Goal: Book appointment/travel/reservation

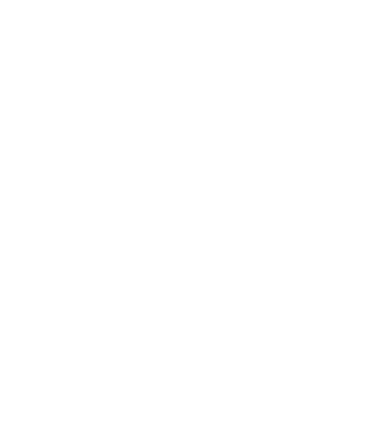
scroll to position [376, 0]
click at [294, 217] on h4 "Familienresidence & Suiten Das Grafenstein ****ˢ" at bounding box center [276, 229] width 148 height 24
click at [71, 404] on h4 "Aktiv & Familienhotel Adlernest ****" at bounding box center [101, 416] width 148 height 24
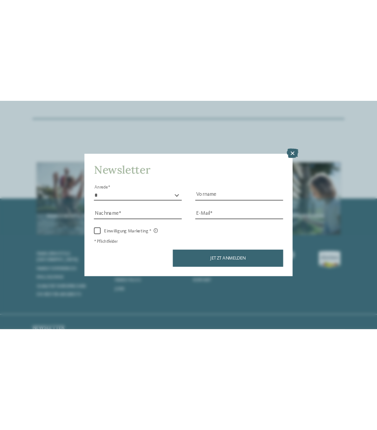
scroll to position [3735, 0]
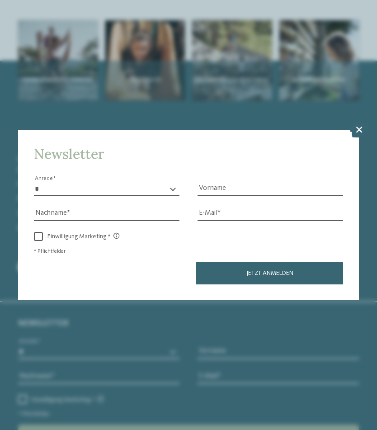
click at [356, 122] on icon at bounding box center [358, 130] width 19 height 16
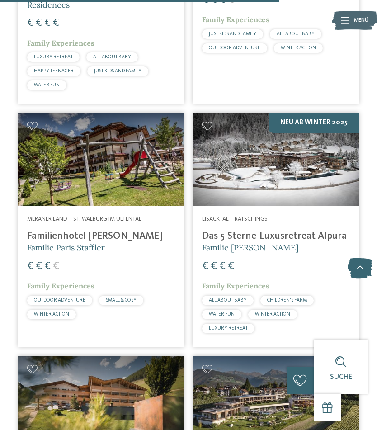
scroll to position [2852, 0]
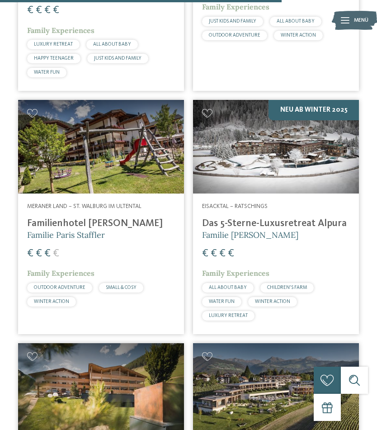
click at [287, 343] on div at bounding box center [276, 389] width 166 height 93
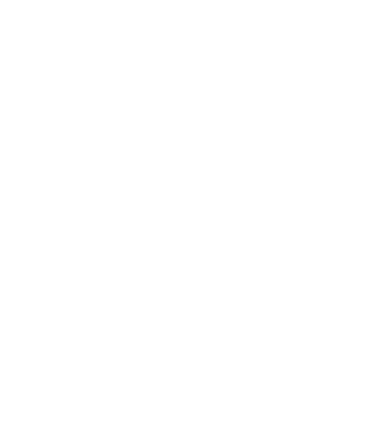
scroll to position [1069, 0]
click at [173, 312] on img at bounding box center [189, 318] width 108 height 80
click at [229, 19] on span "Impressionen" at bounding box center [228, 20] width 37 height 6
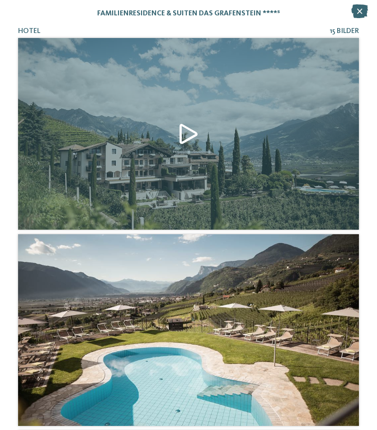
scroll to position [0, 0]
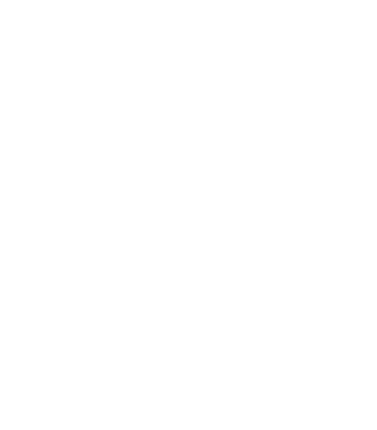
click at [352, 122] on icon at bounding box center [358, 130] width 19 height 16
click at [293, 216] on img at bounding box center [305, 225] width 108 height 80
click at [197, 205] on img at bounding box center [189, 225] width 108 height 80
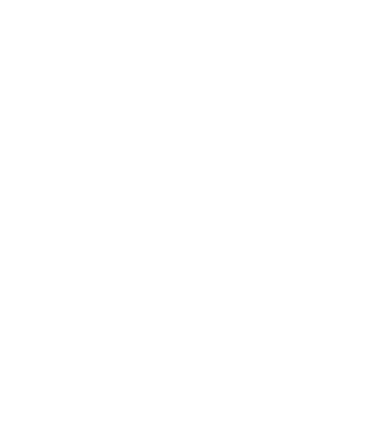
scroll to position [1832, 0]
click at [351, 213] on icon at bounding box center [359, 223] width 25 height 20
click at [352, 219] on icon at bounding box center [359, 229] width 25 height 20
click at [353, 215] on icon at bounding box center [359, 225] width 25 height 20
click at [357, 213] on icon at bounding box center [359, 223] width 25 height 20
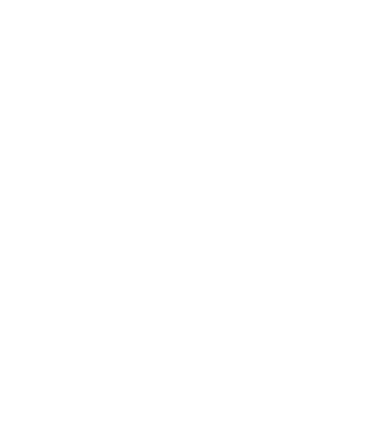
click at [357, 219] on icon at bounding box center [359, 229] width 25 height 20
click at [356, 209] on icon at bounding box center [359, 219] width 25 height 20
click at [356, 213] on icon at bounding box center [359, 223] width 25 height 20
click at [253, 276] on link "jetzt anfragen" at bounding box center [237, 285] width 75 height 18
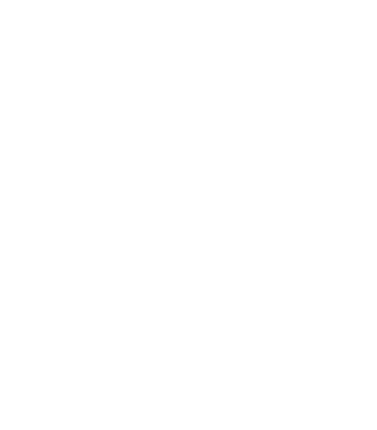
click at [338, 18] on img at bounding box center [354, 20] width 45 height 23
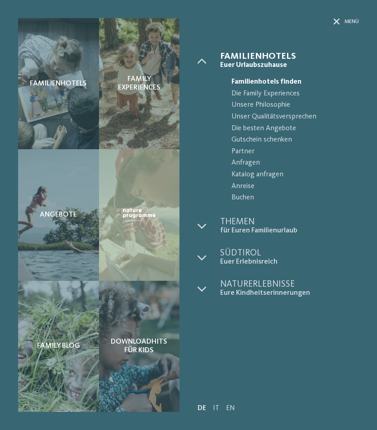
click at [280, 128] on span "Die besten Angebote" at bounding box center [294, 129] width 127 height 12
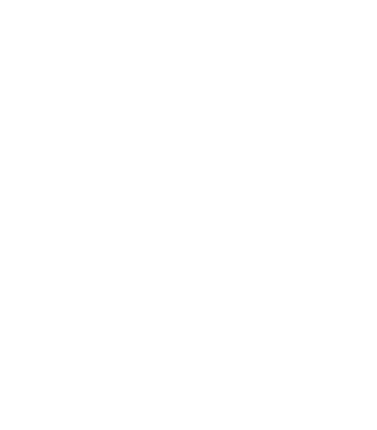
scroll to position [51, 0]
click at [319, 268] on link "Adventure biking in the Dolomites" at bounding box center [276, 263] width 148 height 10
click at [358, 34] on icon at bounding box center [358, 34] width 19 height 16
click at [34, 305] on span "Familienhotels [GEOGRAPHIC_DATA]" at bounding box center [53, 307] width 71 height 17
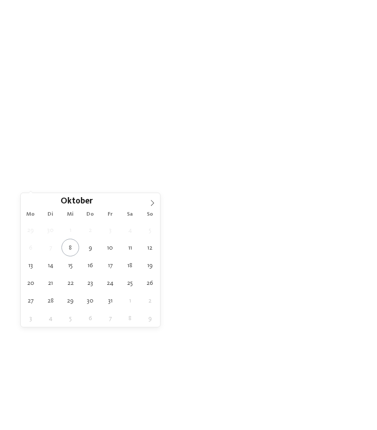
type div "[DATE]"
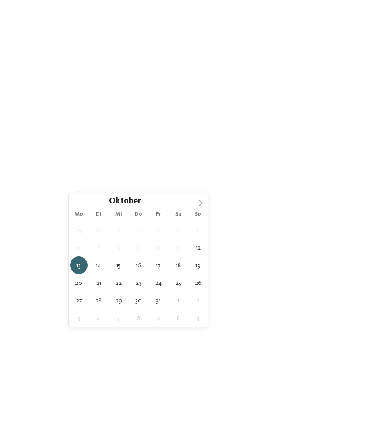
type div "[DATE]"
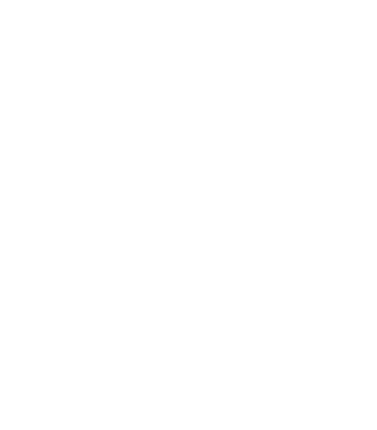
click at [334, 192] on span "filtern" at bounding box center [333, 195] width 21 height 6
click at [306, 215] on div at bounding box center [276, 202] width 166 height 93
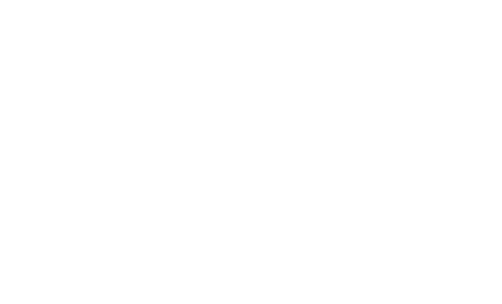
scroll to position [0, 0]
